Goal: Task Accomplishment & Management: Complete application form

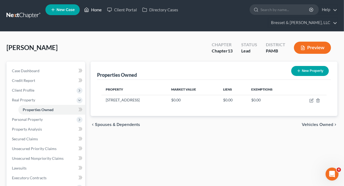
click at [94, 12] on link "Home" at bounding box center [92, 10] width 23 height 10
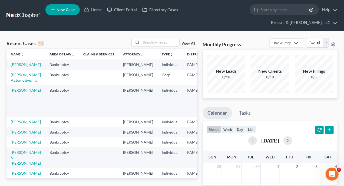
click at [17, 93] on link "[PERSON_NAME]" at bounding box center [26, 90] width 30 height 5
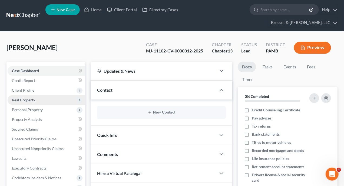
click at [29, 98] on span "Real Property" at bounding box center [23, 100] width 23 height 5
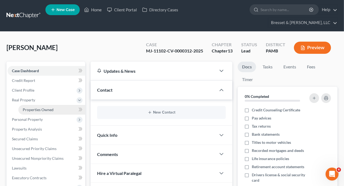
click at [31, 107] on span "Properties Owned" at bounding box center [38, 109] width 31 height 5
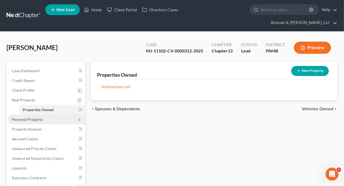
click at [31, 117] on span "Personal Property" at bounding box center [27, 119] width 31 height 5
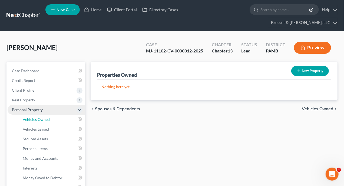
click at [31, 117] on span "Vehicles Owned" at bounding box center [36, 119] width 27 height 5
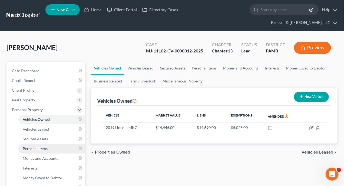
scroll to position [27, 0]
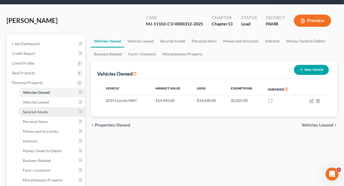
click at [40, 110] on span "Secured Assets" at bounding box center [35, 112] width 25 height 5
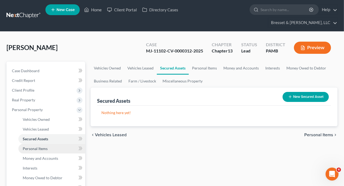
click at [41, 146] on span "Personal Items" at bounding box center [35, 148] width 25 height 5
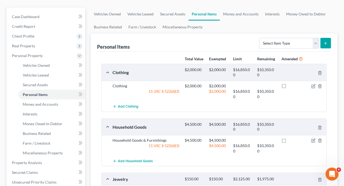
scroll to position [108, 0]
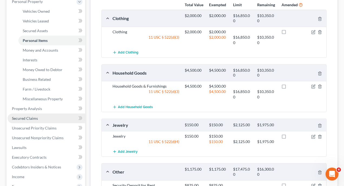
click at [28, 116] on span "Secured Claims" at bounding box center [25, 118] width 26 height 5
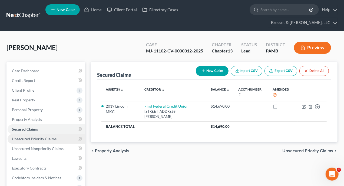
click at [37, 137] on span "Unsecured Priority Claims" at bounding box center [34, 139] width 45 height 5
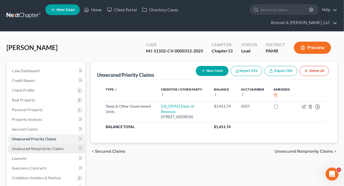
click at [37, 146] on span "Unsecured Nonpriority Claims" at bounding box center [38, 148] width 52 height 5
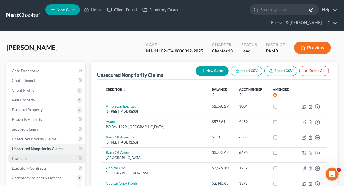
click at [22, 156] on span "Lawsuits" at bounding box center [19, 158] width 15 height 5
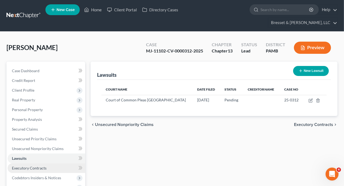
click at [27, 166] on span "Executory Contracts" at bounding box center [29, 168] width 35 height 5
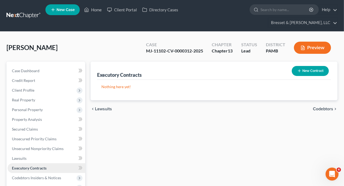
scroll to position [27, 0]
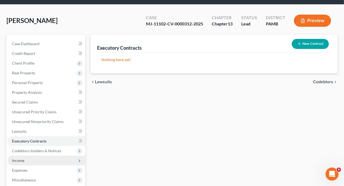
click at [16, 158] on span "Income" at bounding box center [18, 160] width 12 height 5
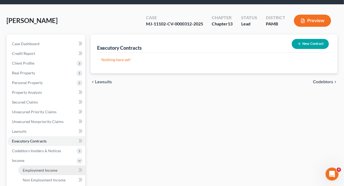
click at [30, 168] on span "Employment Income" at bounding box center [40, 170] width 35 height 5
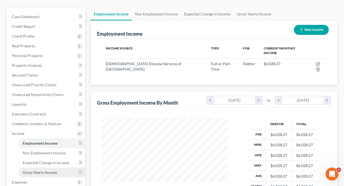
scroll to position [81, 0]
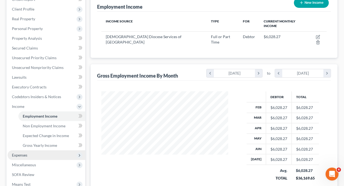
click at [23, 153] on span "Expenses" at bounding box center [19, 155] width 15 height 5
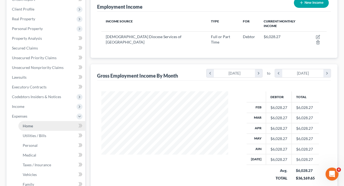
click at [30, 124] on span "Home" at bounding box center [28, 126] width 10 height 5
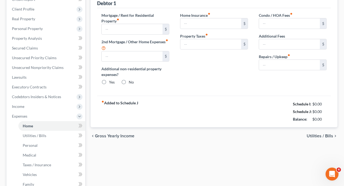
type input "875.00"
type input "0.00"
radio input "true"
type input "10.00"
type input "0.00"
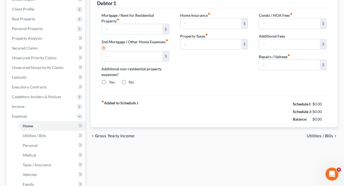
type input "0.00"
type input "200.00"
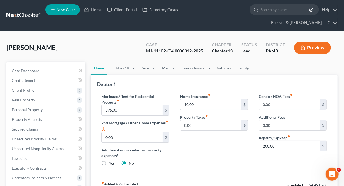
click at [318, 42] on button "Preview" at bounding box center [312, 48] width 37 height 12
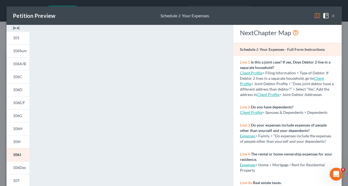
click at [332, 15] on button "×" at bounding box center [334, 15] width 4 height 6
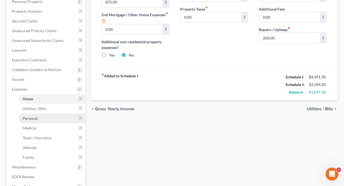
scroll to position [81, 0]
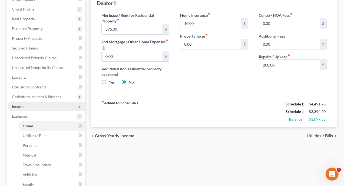
click at [20, 104] on span "Income" at bounding box center [18, 106] width 12 height 5
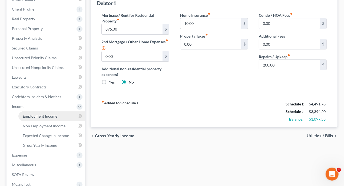
click at [31, 114] on span "Employment Income" at bounding box center [40, 116] width 35 height 5
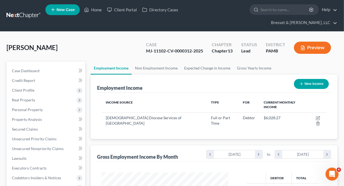
click at [320, 42] on button "Preview" at bounding box center [312, 48] width 37 height 12
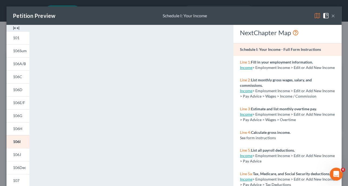
click at [332, 16] on button "×" at bounding box center [334, 15] width 4 height 6
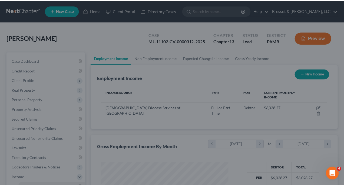
scroll to position [270471, 270430]
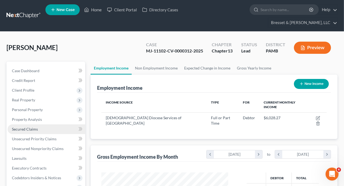
click at [32, 127] on span "Secured Claims" at bounding box center [25, 129] width 26 height 5
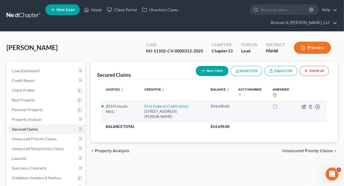
click at [304, 105] on icon "button" at bounding box center [304, 107] width 4 height 4
select select "39"
select select "3"
select select "0"
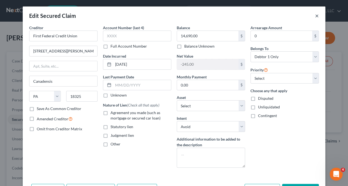
click at [315, 17] on button "×" at bounding box center [317, 15] width 4 height 6
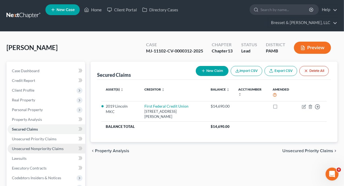
click at [40, 146] on span "Unsecured Nonpriority Claims" at bounding box center [38, 148] width 52 height 5
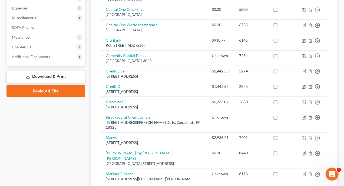
scroll to position [271, 0]
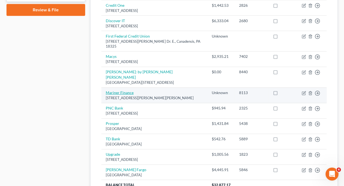
click at [125, 90] on link "Mariner Finance" at bounding box center [120, 92] width 28 height 5
select select "39"
select select "0"
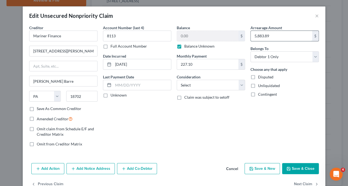
click at [284, 38] on input "5,883.89" at bounding box center [281, 36] width 61 height 10
click at [242, 84] on select "Select Cable / Satellite Services Collection Agency Credit Card Debt Debt Couns…" at bounding box center [211, 85] width 68 height 11
select select "10"
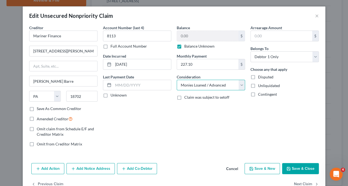
click at [177, 80] on select "Select Cable / Satellite Services Collection Agency Credit Card Debt Debt Couns…" at bounding box center [211, 85] width 68 height 11
click at [239, 35] on div "$" at bounding box center [242, 36] width 6 height 10
click at [268, 36] on input "text" at bounding box center [281, 36] width 61 height 10
type input "5,277.13"
click at [293, 167] on button "Save & Close" at bounding box center [300, 168] width 37 height 11
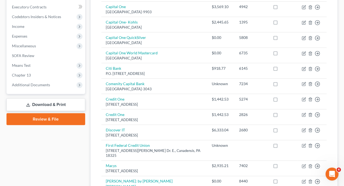
scroll to position [188, 0]
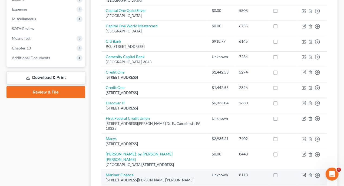
click at [304, 173] on icon "button" at bounding box center [304, 175] width 4 height 4
select select "39"
select select "10"
select select "0"
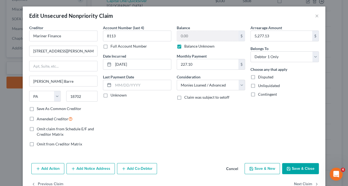
click at [185, 47] on label "Balance Unknown" at bounding box center [200, 46] width 30 height 5
click at [187, 47] on input "Balance Unknown" at bounding box center [189, 46] width 4 height 4
checkbox input "false"
click at [189, 35] on input "0.00" at bounding box center [207, 36] width 61 height 10
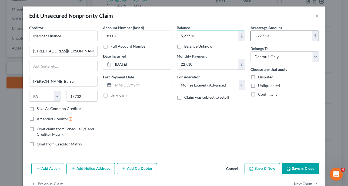
type input "5,277.13"
click at [270, 34] on input "5,277.13" at bounding box center [281, 36] width 61 height 10
click at [291, 166] on button "Save & Close" at bounding box center [300, 168] width 37 height 11
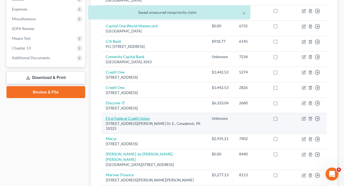
click at [146, 116] on link "First Federal Credit Union" at bounding box center [128, 118] width 44 height 5
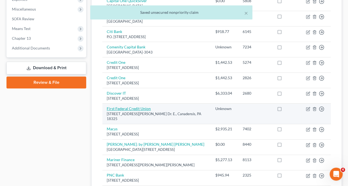
select select "39"
select select "0"
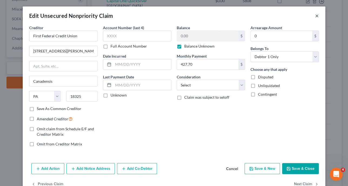
click at [315, 15] on button "×" at bounding box center [317, 15] width 4 height 6
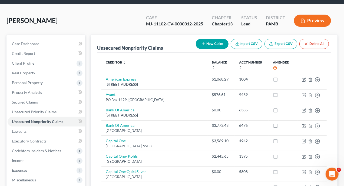
scroll to position [54, 0]
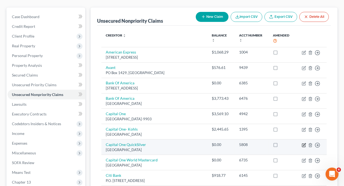
click at [304, 143] on icon "button" at bounding box center [304, 144] width 2 height 2
select select "28"
select select "0"
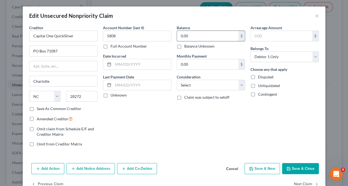
click at [191, 34] on input "0.00" at bounding box center [207, 36] width 61 height 10
type input "3,569.10"
click at [240, 85] on select "Select Cable / Satellite Services Collection Agency Credit Card Debt Debt Couns…" at bounding box center [211, 85] width 68 height 11
select select "2"
click at [177, 80] on select "Select Cable / Satellite Services Collection Agency Credit Card Debt Debt Couns…" at bounding box center [211, 85] width 68 height 11
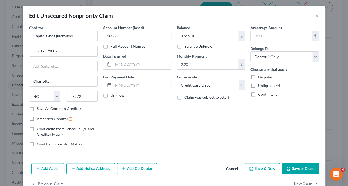
click at [297, 169] on button "Save & Close" at bounding box center [300, 168] width 37 height 11
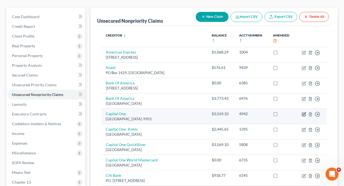
click at [304, 112] on icon "button" at bounding box center [304, 114] width 4 height 4
select select "28"
select select "0"
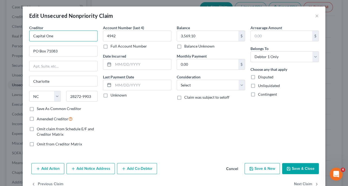
click at [68, 35] on input "Capital One" at bounding box center [63, 36] width 68 height 11
type input "Capital One Quicksilver"
click at [291, 166] on button "Save & Close" at bounding box center [300, 168] width 37 height 11
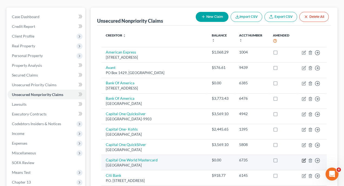
click at [303, 159] on icon "button" at bounding box center [304, 161] width 4 height 4
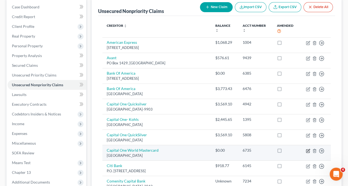
select select "28"
select select "0"
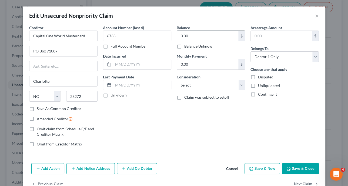
click at [205, 37] on input "0.00" at bounding box center [207, 36] width 61 height 10
type input "831.72"
click at [239, 84] on select "Select Cable / Satellite Services Collection Agency Credit Card Debt Debt Couns…" at bounding box center [211, 85] width 68 height 11
select select "2"
click at [177, 80] on select "Select Cable / Satellite Services Collection Agency Credit Card Debt Debt Couns…" at bounding box center [211, 85] width 68 height 11
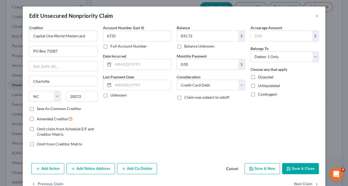
click at [291, 167] on button "Save & Close" at bounding box center [300, 168] width 37 height 11
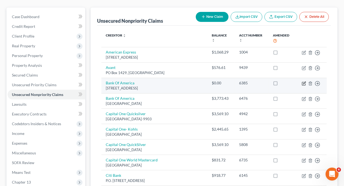
click at [303, 82] on icon "button" at bounding box center [303, 83] width 3 height 3
select select "7"
select select "0"
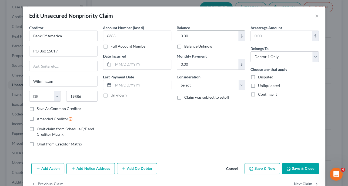
click at [193, 34] on input "0.00" at bounding box center [207, 36] width 61 height 10
type input "403,245"
click at [239, 87] on select "Select Cable / Satellite Services Collection Agency Credit Card Debt Debt Couns…" at bounding box center [211, 85] width 68 height 11
select select "2"
click at [177, 80] on select "Select Cable / Satellite Services Collection Agency Credit Card Debt Debt Couns…" at bounding box center [211, 85] width 68 height 11
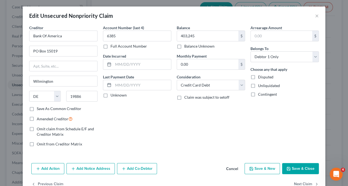
click at [295, 167] on button "Save & Close" at bounding box center [300, 168] width 37 height 11
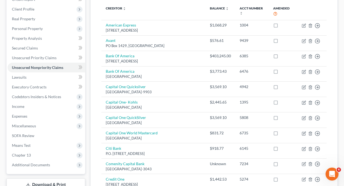
scroll to position [27, 0]
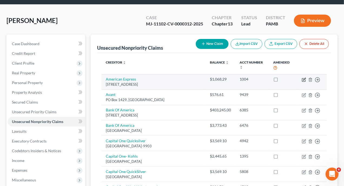
click at [304, 78] on icon "button" at bounding box center [304, 80] width 4 height 4
select select "14"
select select "0"
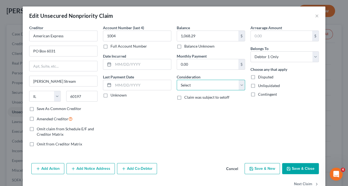
click at [239, 85] on select "Select Cable / Satellite Services Collection Agency Credit Card Debt Debt Couns…" at bounding box center [211, 85] width 68 height 11
select select "2"
click at [177, 80] on select "Select Cable / Satellite Services Collection Agency Credit Card Debt Debt Couns…" at bounding box center [211, 85] width 68 height 11
click at [303, 170] on button "Save & Close" at bounding box center [300, 168] width 37 height 11
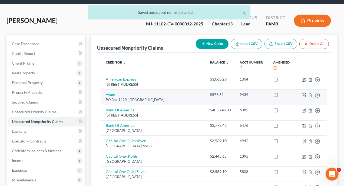
click at [304, 93] on icon "button" at bounding box center [304, 95] width 4 height 4
select select "14"
select select "0"
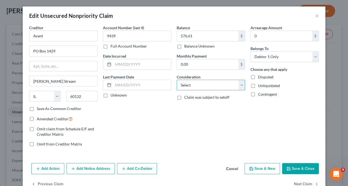
drag, startPoint x: 239, startPoint y: 84, endPoint x: 235, endPoint y: 84, distance: 4.3
click at [239, 84] on select "Select Cable / Satellite Services Collection Agency Credit Card Debt Debt Couns…" at bounding box center [211, 85] width 68 height 11
select select "2"
click at [177, 80] on select "Select Cable / Satellite Services Collection Agency Credit Card Debt Debt Couns…" at bounding box center [211, 85] width 68 height 11
click at [304, 167] on button "Save & Close" at bounding box center [300, 168] width 37 height 11
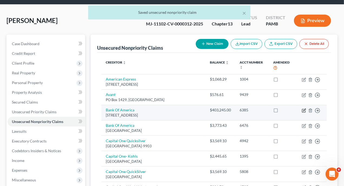
click at [304, 109] on icon "button" at bounding box center [304, 110] width 2 height 2
select select "7"
select select "2"
select select "0"
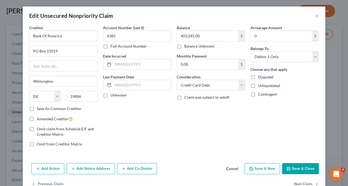
click at [298, 170] on button "Save & Close" at bounding box center [300, 168] width 37 height 11
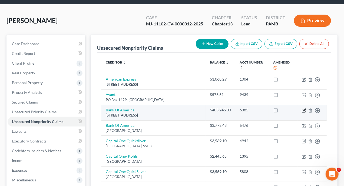
click at [304, 109] on icon "button" at bounding box center [304, 110] width 2 height 2
select select "7"
select select "2"
select select "0"
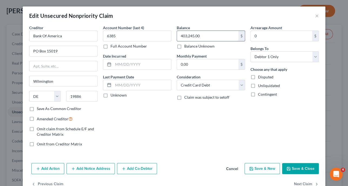
click at [208, 34] on input "403,245.00" at bounding box center [207, 36] width 61 height 10
type input "4,032.45"
drag, startPoint x: 305, startPoint y: 169, endPoint x: 297, endPoint y: 166, distance: 8.4
click at [304, 169] on button "Save & Close" at bounding box center [300, 168] width 37 height 11
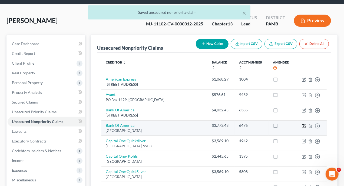
click at [304, 124] on icon "button" at bounding box center [304, 125] width 2 height 2
select select "45"
select select "0"
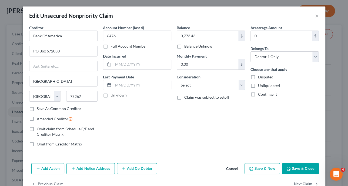
click at [240, 85] on select "Select Cable / Satellite Services Collection Agency Credit Card Debt Debt Couns…" at bounding box center [211, 85] width 68 height 11
select select "2"
click at [177, 80] on select "Select Cable / Satellite Services Collection Agency Credit Card Debt Debt Couns…" at bounding box center [211, 85] width 68 height 11
click at [296, 168] on button "Save & Close" at bounding box center [300, 168] width 37 height 11
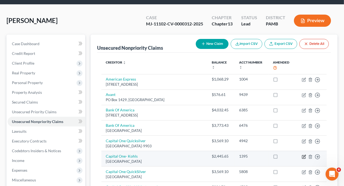
click at [304, 155] on icon "button" at bounding box center [304, 157] width 4 height 4
select select "28"
select select "0"
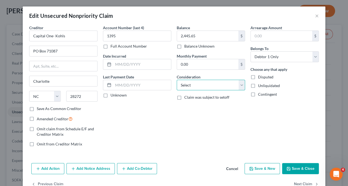
drag, startPoint x: 241, startPoint y: 84, endPoint x: 239, endPoint y: 81, distance: 3.3
click at [241, 84] on select "Select Cable / Satellite Services Collection Agency Credit Card Debt Debt Couns…" at bounding box center [211, 85] width 68 height 11
select select "2"
click at [177, 80] on select "Select Cable / Satellite Services Collection Agency Credit Card Debt Debt Couns…" at bounding box center [211, 85] width 68 height 11
click at [296, 168] on button "Save & Close" at bounding box center [300, 168] width 37 height 11
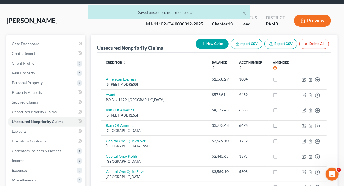
scroll to position [54, 0]
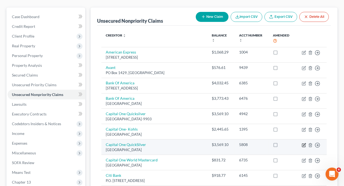
click at [304, 143] on icon "button" at bounding box center [304, 145] width 4 height 4
select select "28"
select select "2"
select select "0"
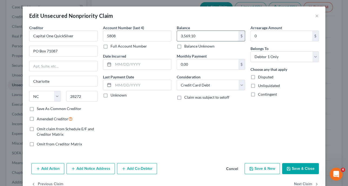
click at [206, 33] on input "3,569.10" at bounding box center [207, 36] width 61 height 10
type input "1,901.37"
click at [299, 170] on button "Save & Close" at bounding box center [300, 168] width 37 height 11
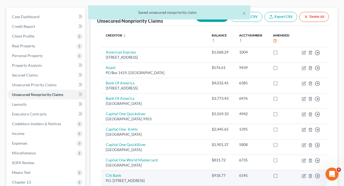
scroll to position [81, 0]
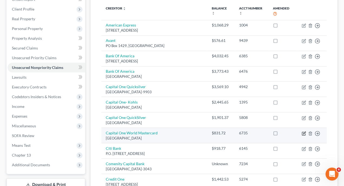
click at [304, 132] on icon "button" at bounding box center [304, 133] width 2 height 2
select select "28"
select select "2"
select select "0"
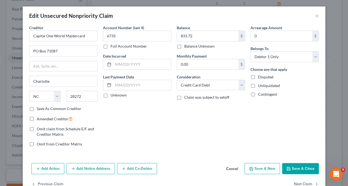
click at [292, 168] on button "Save & Close" at bounding box center [300, 168] width 37 height 11
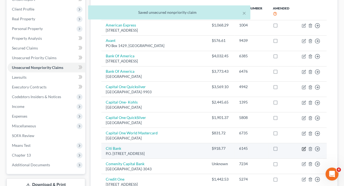
click at [304, 147] on icon "button" at bounding box center [304, 149] width 4 height 4
select select "43"
select select "0"
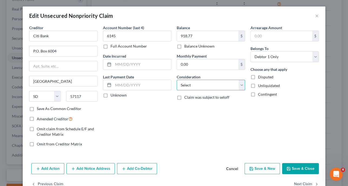
click at [240, 85] on select "Select Cable / Satellite Services Collection Agency Credit Card Debt Debt Couns…" at bounding box center [211, 85] width 68 height 11
select select "2"
click at [177, 80] on select "Select Cable / Satellite Services Collection Agency Credit Card Debt Debt Couns…" at bounding box center [211, 85] width 68 height 11
click at [293, 167] on button "Save & Close" at bounding box center [300, 168] width 37 height 11
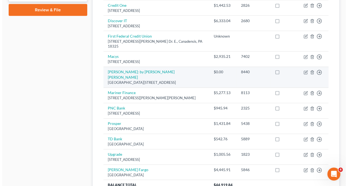
scroll to position [297, 0]
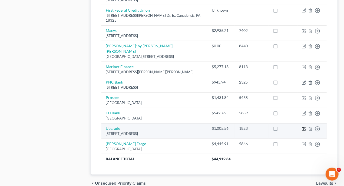
click at [305, 127] on icon "button" at bounding box center [304, 129] width 4 height 4
select select "3"
select select "0"
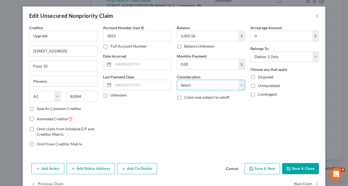
click at [239, 85] on select "Select Cable / Satellite Services Collection Agency Credit Card Debt Debt Couns…" at bounding box center [211, 85] width 68 height 11
select select "2"
click at [177, 80] on select "Select Cable / Satellite Services Collection Agency Credit Card Debt Debt Couns…" at bounding box center [211, 85] width 68 height 11
click at [297, 168] on button "Save & Close" at bounding box center [300, 168] width 37 height 11
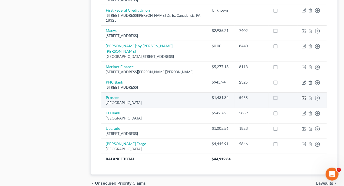
click at [305, 96] on icon "button" at bounding box center [304, 97] width 2 height 2
select select "45"
select select "0"
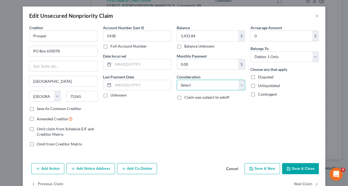
click at [241, 85] on select "Select Cable / Satellite Services Collection Agency Credit Card Debt Debt Couns…" at bounding box center [211, 85] width 68 height 11
select select "2"
click at [177, 80] on select "Select Cable / Satellite Services Collection Agency Credit Card Debt Debt Couns…" at bounding box center [211, 85] width 68 height 11
click at [298, 169] on button "Save & Close" at bounding box center [300, 168] width 37 height 11
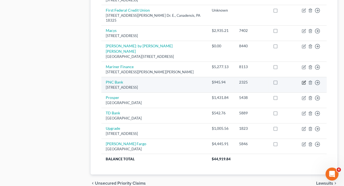
click at [304, 81] on icon "button" at bounding box center [304, 83] width 4 height 4
select select "39"
select select "0"
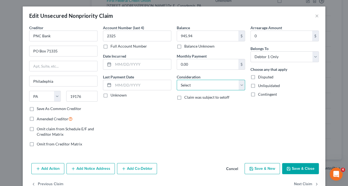
drag, startPoint x: 240, startPoint y: 85, endPoint x: 230, endPoint y: 80, distance: 11.3
click at [240, 85] on select "Select Cable / Satellite Services Collection Agency Credit Card Debt Debt Couns…" at bounding box center [211, 85] width 68 height 11
select select "2"
click at [177, 80] on select "Select Cable / Satellite Services Collection Agency Credit Card Debt Debt Couns…" at bounding box center [211, 85] width 68 height 11
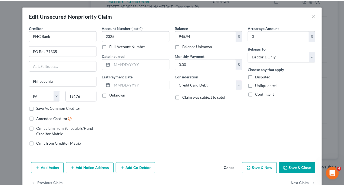
scroll to position [14, 0]
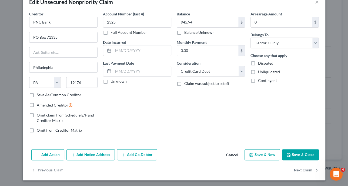
click at [297, 154] on button "Save & Close" at bounding box center [300, 154] width 37 height 11
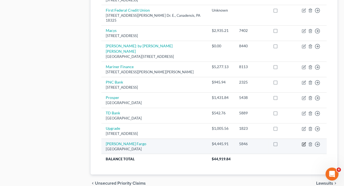
click at [304, 142] on icon "button" at bounding box center [304, 144] width 4 height 4
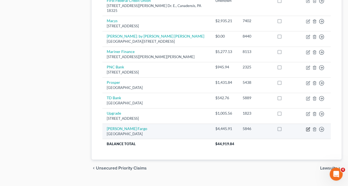
select select "24"
select select "0"
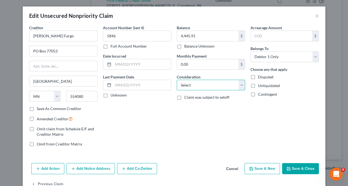
click at [240, 84] on select "Select Cable / Satellite Services Collection Agency Credit Card Debt Debt Couns…" at bounding box center [211, 85] width 68 height 11
select select "2"
click at [177, 80] on select "Select Cable / Satellite Services Collection Agency Credit Card Debt Debt Couns…" at bounding box center [211, 85] width 68 height 11
drag, startPoint x: 297, startPoint y: 169, endPoint x: 291, endPoint y: 160, distance: 10.7
click at [297, 169] on button "Save & Close" at bounding box center [300, 168] width 37 height 11
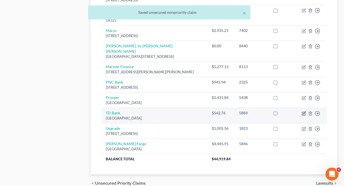
click at [304, 112] on icon "button" at bounding box center [304, 113] width 2 height 2
select select "42"
select select "0"
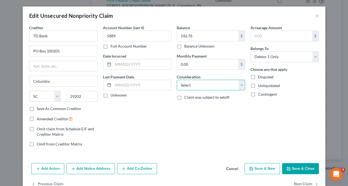
click at [239, 83] on select "Select Cable / Satellite Services Collection Agency Credit Card Debt Debt Couns…" at bounding box center [211, 85] width 68 height 11
select select "2"
click at [177, 80] on select "Select Cable / Satellite Services Collection Agency Credit Card Debt Debt Couns…" at bounding box center [211, 85] width 68 height 11
drag, startPoint x: 294, startPoint y: 168, endPoint x: 260, endPoint y: 153, distance: 37.2
click at [294, 168] on button "Save & Close" at bounding box center [300, 168] width 37 height 11
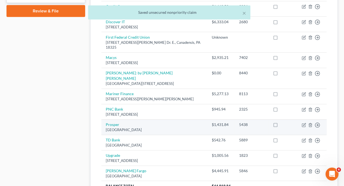
scroll to position [242, 0]
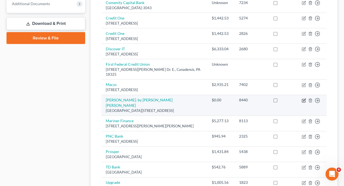
click at [303, 98] on icon "button" at bounding box center [304, 100] width 4 height 4
select select "39"
select select "0"
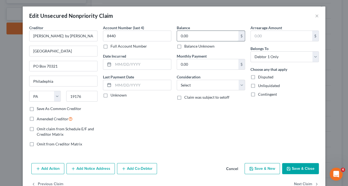
click at [194, 36] on input "0.00" at bounding box center [207, 36] width 61 height 10
type input "55,782"
drag, startPoint x: 239, startPoint y: 85, endPoint x: 234, endPoint y: 80, distance: 7.3
click at [239, 85] on select "Select Cable / Satellite Services Collection Agency Credit Card Debt Debt Couns…" at bounding box center [211, 85] width 68 height 11
select select "2"
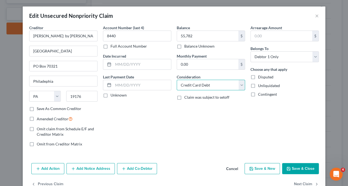
click at [177, 80] on select "Select Cable / Satellite Services Collection Agency Credit Card Debt Debt Couns…" at bounding box center [211, 85] width 68 height 11
drag, startPoint x: 294, startPoint y: 167, endPoint x: 237, endPoint y: 148, distance: 59.7
click at [293, 167] on button "Save & Close" at bounding box center [300, 168] width 37 height 11
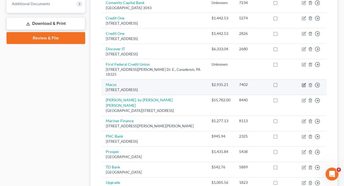
click at [304, 83] on icon "button" at bounding box center [304, 85] width 4 height 4
select select "39"
select select "0"
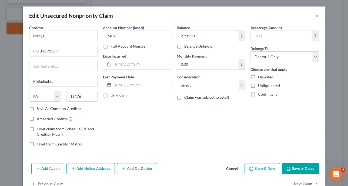
click at [240, 84] on select "Select Cable / Satellite Services Collection Agency Credit Card Debt Debt Couns…" at bounding box center [211, 85] width 68 height 11
select select "2"
click at [177, 80] on select "Select Cable / Satellite Services Collection Agency Credit Card Debt Debt Couns…" at bounding box center [211, 85] width 68 height 11
click at [298, 169] on button "Save & Close" at bounding box center [300, 168] width 37 height 11
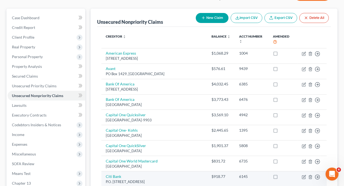
scroll to position [26, 0]
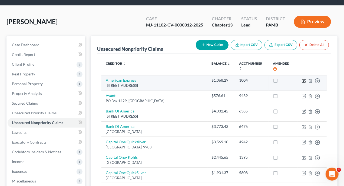
click at [305, 79] on icon "button" at bounding box center [304, 80] width 2 height 2
select select "14"
select select "2"
select select "0"
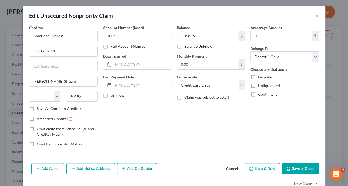
click at [202, 36] on input "1,068.29" at bounding box center [207, 36] width 61 height 10
type input "1,153.31"
click at [298, 166] on button "Save & Close" at bounding box center [300, 168] width 37 height 11
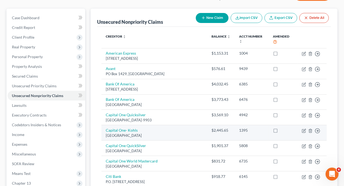
scroll to position [80, 0]
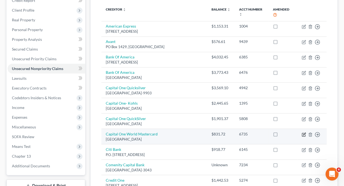
click at [304, 133] on icon "button" at bounding box center [304, 134] width 2 height 2
select select "28"
select select "2"
select select "0"
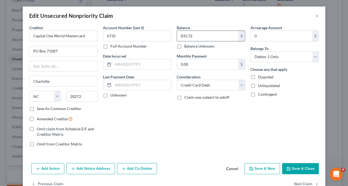
click at [195, 36] on input "831.72" at bounding box center [207, 36] width 61 height 10
type input "891.39"
click at [289, 170] on icon "button" at bounding box center [289, 169] width 4 height 4
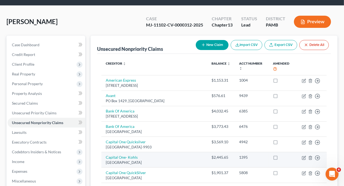
scroll to position [0, 0]
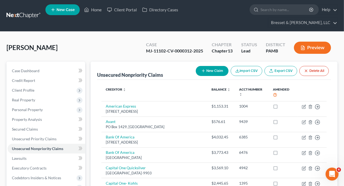
click at [213, 66] on button "New Claim" at bounding box center [212, 71] width 33 height 10
select select "0"
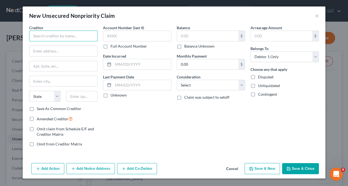
click at [77, 34] on input "text" at bounding box center [63, 36] width 68 height 11
type input "Lending Club"
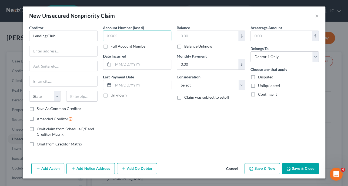
click at [136, 36] on input "text" at bounding box center [137, 36] width 68 height 11
type input "8730"
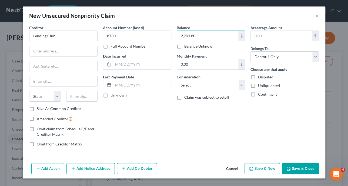
type input "2,701.80"
click at [241, 84] on select "Select Cable / Satellite Services Collection Agency Credit Card Debt Debt Couns…" at bounding box center [211, 85] width 68 height 11
select select "10"
click at [177, 80] on select "Select Cable / Satellite Services Collection Agency Credit Card Debt Debt Couns…" at bounding box center [211, 85] width 68 height 11
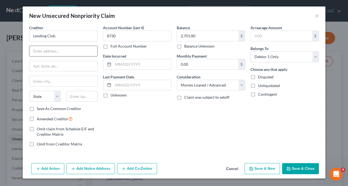
click at [50, 53] on input "text" at bounding box center [63, 51] width 68 height 10
type input "[STREET_ADDRESS]"
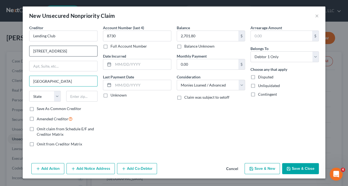
type input "[GEOGRAPHIC_DATA]"
select select "4"
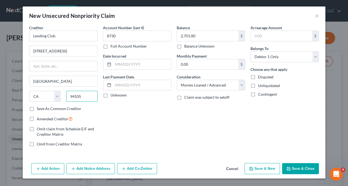
type input "94105"
click at [294, 168] on button "Save & Close" at bounding box center [300, 168] width 37 height 11
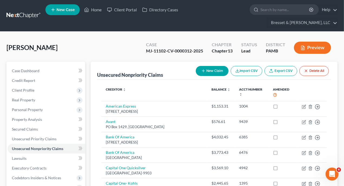
click at [219, 66] on button "New Claim" at bounding box center [212, 71] width 33 height 10
select select "0"
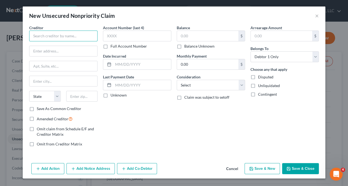
click at [78, 35] on input "text" at bounding box center [63, 36] width 68 height 11
type input "Barclays US"
type input "c"
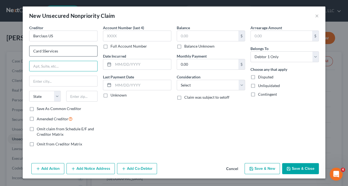
click at [44, 50] on input "Card SServices" at bounding box center [63, 51] width 68 height 10
type input "Card Services"
click at [46, 64] on input "text" at bounding box center [63, 66] width 68 height 10
type input "P.O. Box 8801"
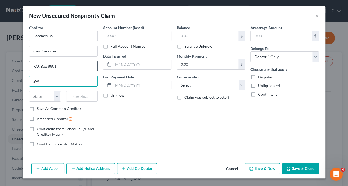
type input "S"
type input "Wilmington"
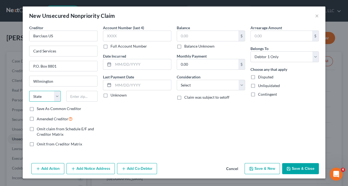
click at [57, 95] on select "State [US_STATE] AK AR AZ CA CO CT DE DC [GEOGRAPHIC_DATA] [GEOGRAPHIC_DATA] GU…" at bounding box center [45, 96] width 32 height 11
select select "7"
click at [83, 94] on input "text" at bounding box center [82, 96] width 32 height 11
type input "19899"
click at [146, 35] on input "text" at bounding box center [137, 36] width 68 height 11
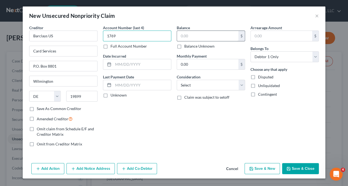
type input "1769"
click at [208, 38] on input "text" at bounding box center [207, 36] width 61 height 10
type input "557.82"
click at [242, 84] on select "Select Cable / Satellite Services Collection Agency Credit Card Debt Debt Couns…" at bounding box center [211, 85] width 68 height 11
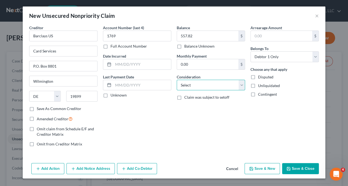
select select "2"
click at [177, 80] on select "Select Cable / Satellite Services Collection Agency Credit Card Debt Debt Couns…" at bounding box center [211, 85] width 68 height 11
click at [297, 165] on button "Save & Close" at bounding box center [300, 168] width 37 height 11
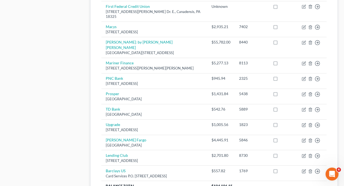
scroll to position [138, 0]
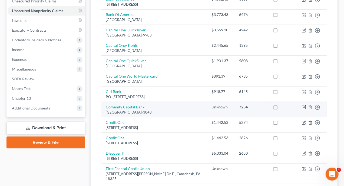
click at [304, 105] on icon "button" at bounding box center [304, 107] width 4 height 4
select select "36"
select select "0"
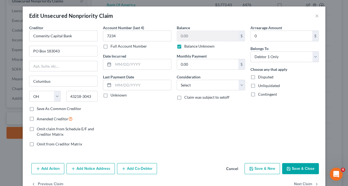
click at [300, 167] on button "Save & Close" at bounding box center [300, 168] width 37 height 11
